Goal: Information Seeking & Learning: Learn about a topic

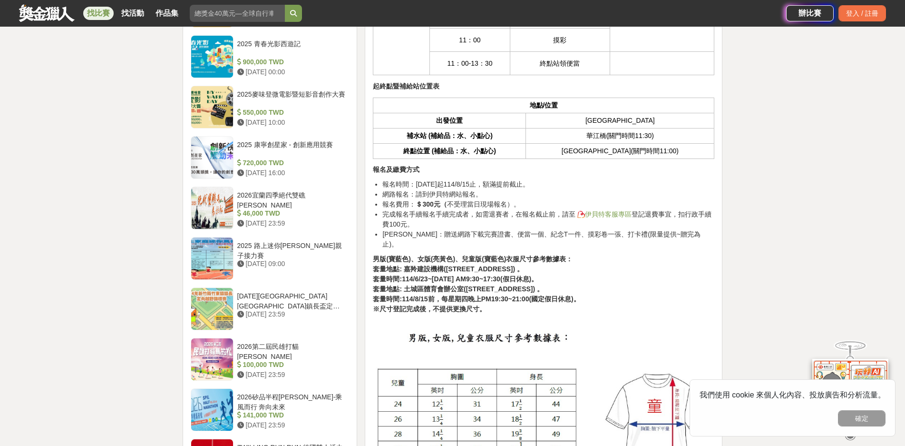
scroll to position [761, 0]
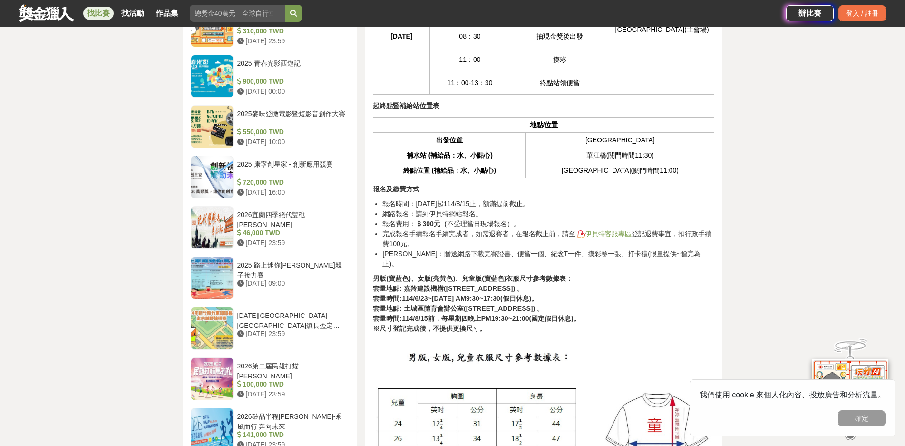
click at [621, 230] on link "伊貝特客服專區" at bounding box center [603, 234] width 56 height 8
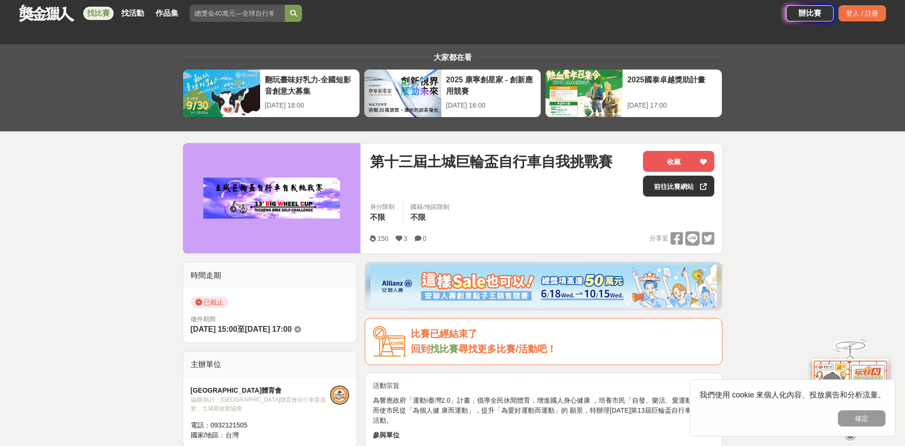
scroll to position [0, 0]
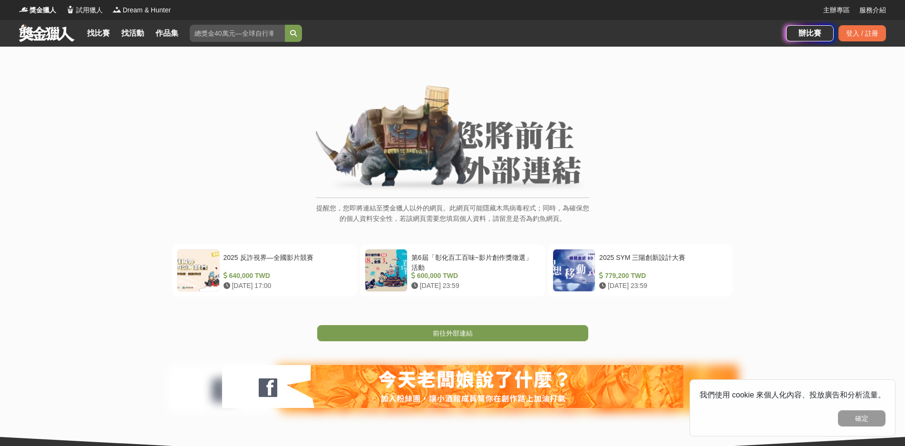
click at [476, 159] on img at bounding box center [452, 138] width 273 height 107
click at [425, 152] on img at bounding box center [452, 138] width 273 height 107
click at [482, 134] on img at bounding box center [452, 138] width 273 height 107
click at [446, 132] on img at bounding box center [452, 138] width 273 height 107
click at [395, 139] on img at bounding box center [452, 138] width 273 height 107
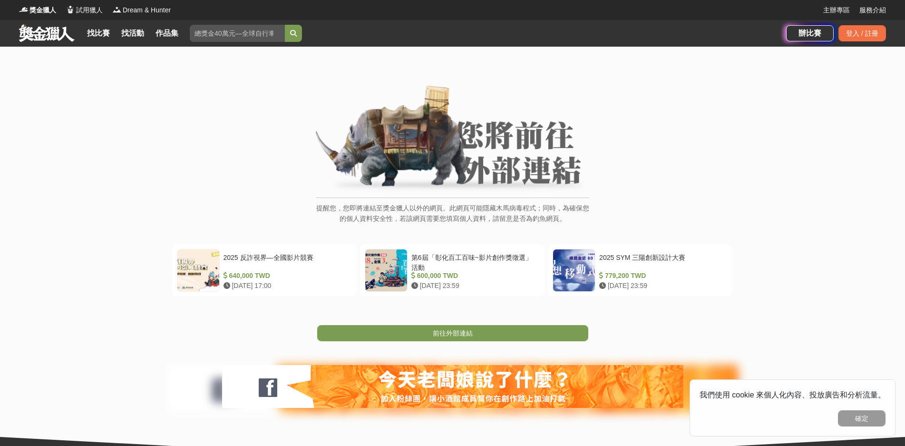
click at [443, 138] on img at bounding box center [452, 138] width 273 height 107
click at [831, 8] on link "主辦專區" at bounding box center [836, 10] width 27 height 10
click at [96, 32] on link "找比賽" at bounding box center [98, 33] width 30 height 13
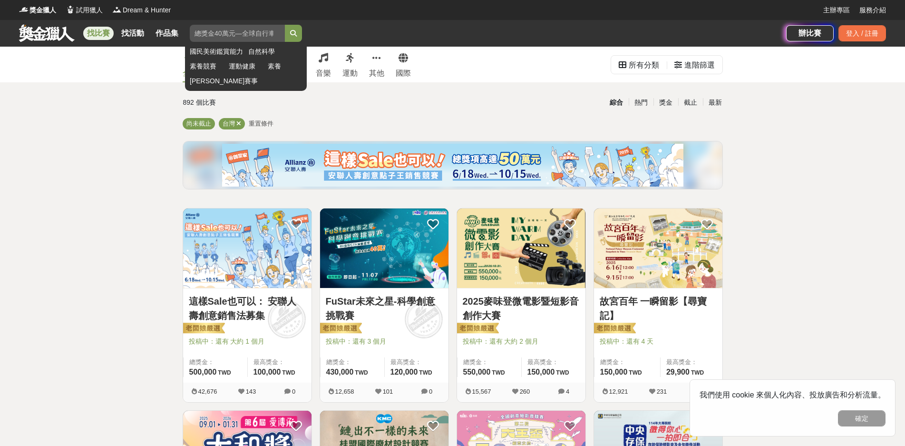
click at [223, 31] on input "search" at bounding box center [237, 33] width 95 height 17
paste input "第13屆巨輪盃自行車挑戰賽"
click at [297, 30] on icon "submit" at bounding box center [293, 33] width 7 height 7
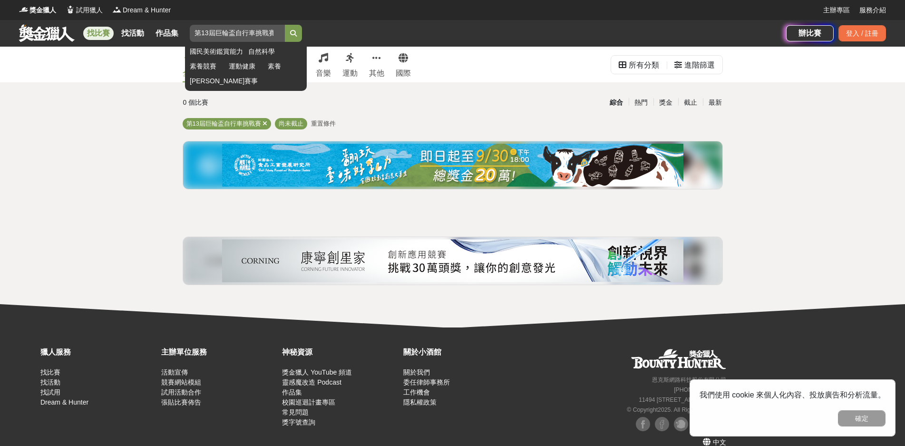
click at [276, 33] on input "第13屆巨輪盃自行車挑戰賽" at bounding box center [237, 33] width 95 height 17
type input "巨輪盃"
click at [296, 30] on icon "submit" at bounding box center [293, 33] width 7 height 7
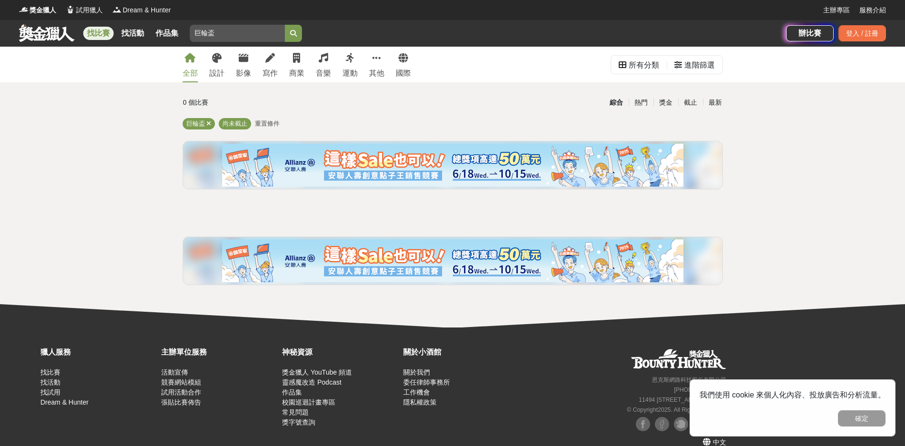
click at [420, 163] on img at bounding box center [452, 165] width 461 height 43
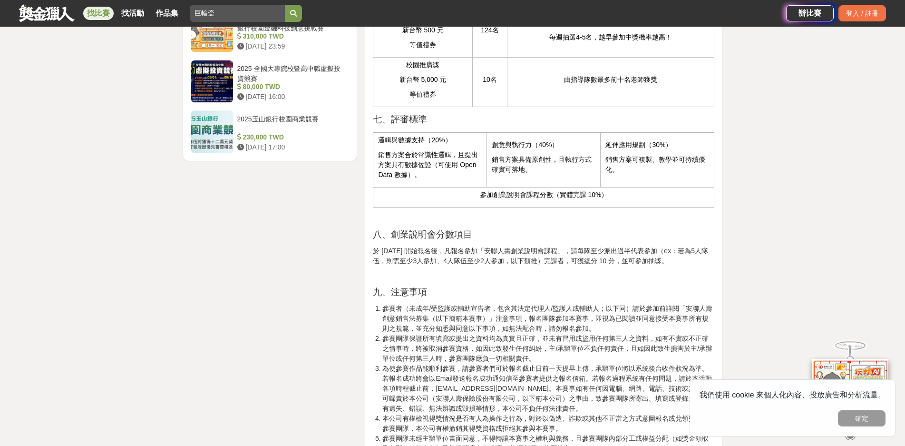
scroll to position [1284, 0]
